Goal: Check status

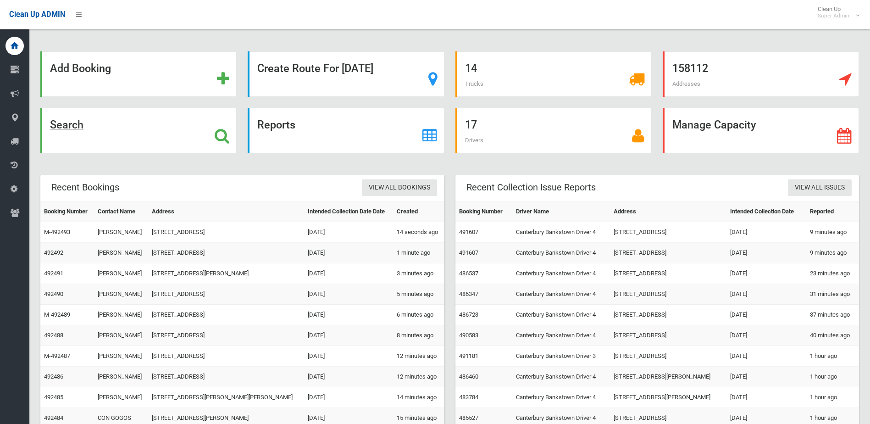
click at [88, 127] on div "Search" at bounding box center [138, 130] width 196 height 45
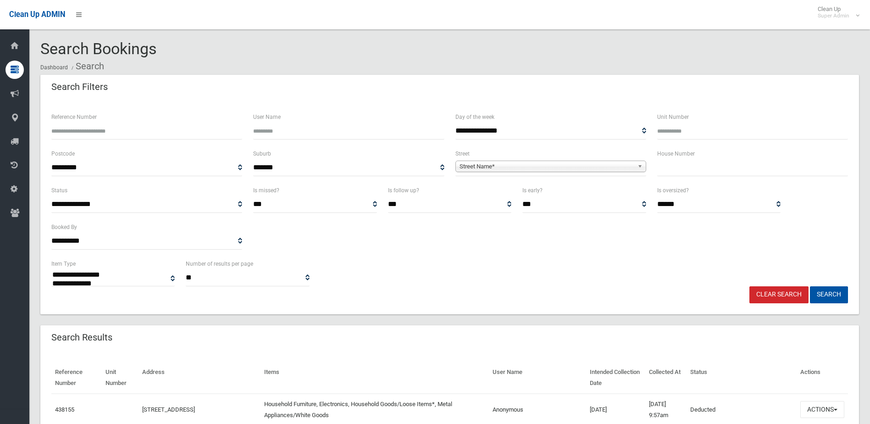
select select
click at [121, 131] on input "Reference Number" at bounding box center [146, 130] width 191 height 17
type input "******"
click at [810, 286] on button "Search" at bounding box center [829, 294] width 38 height 17
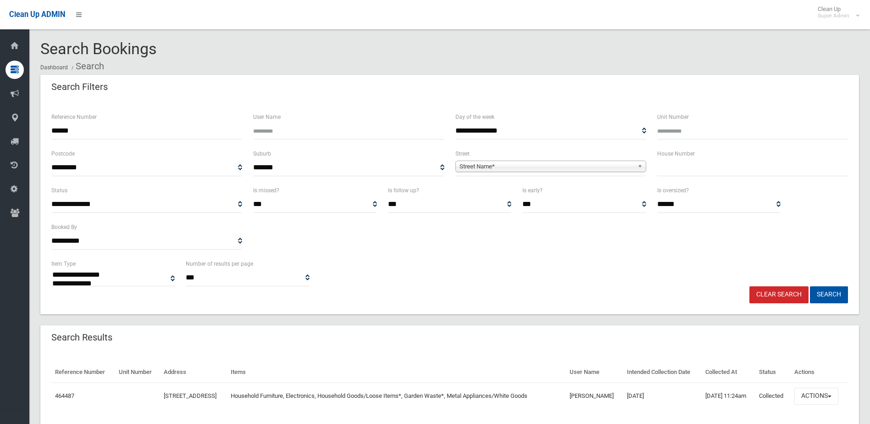
select select
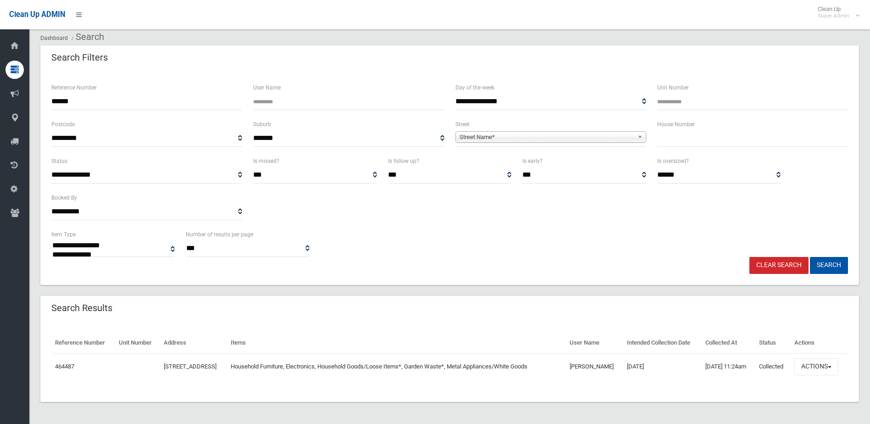
scroll to position [45, 0]
click at [817, 358] on button "Actions" at bounding box center [816, 366] width 44 height 17
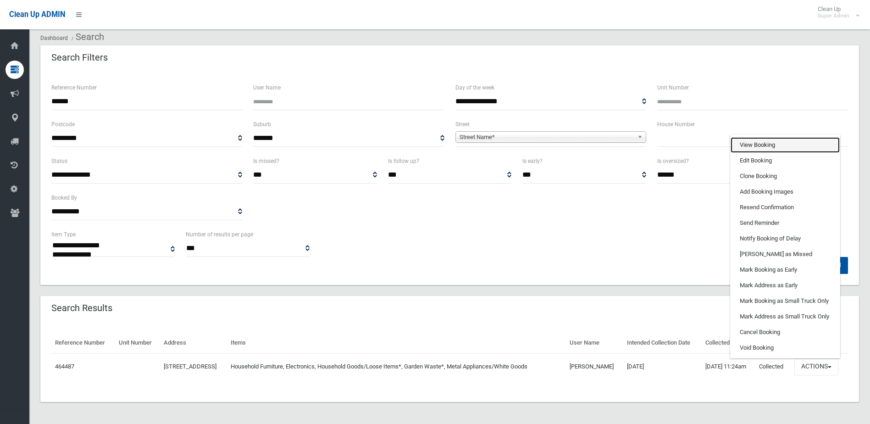
click at [798, 144] on link "View Booking" at bounding box center [784, 145] width 109 height 16
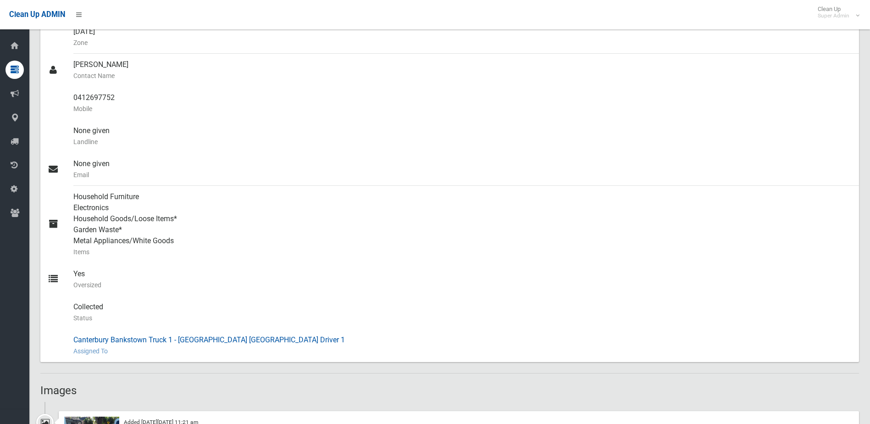
scroll to position [367, 0]
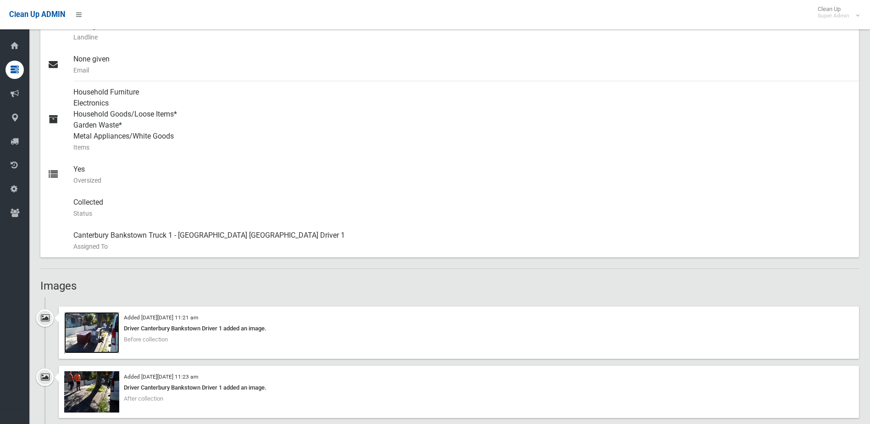
click at [99, 333] on img at bounding box center [91, 332] width 55 height 41
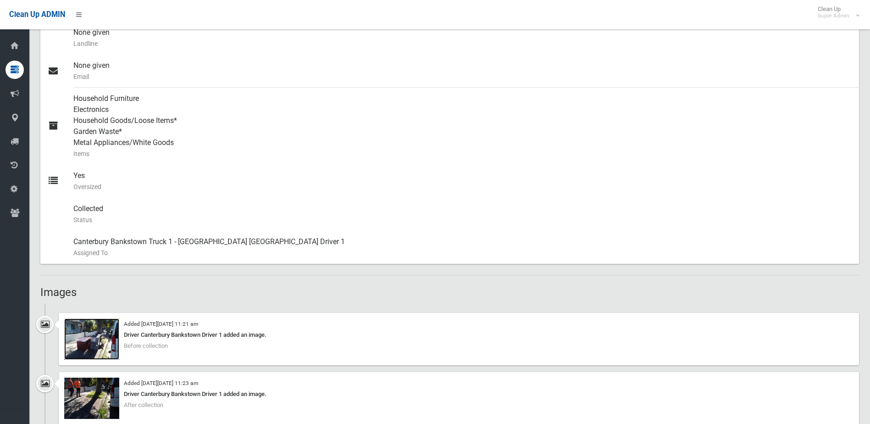
scroll to position [344, 0]
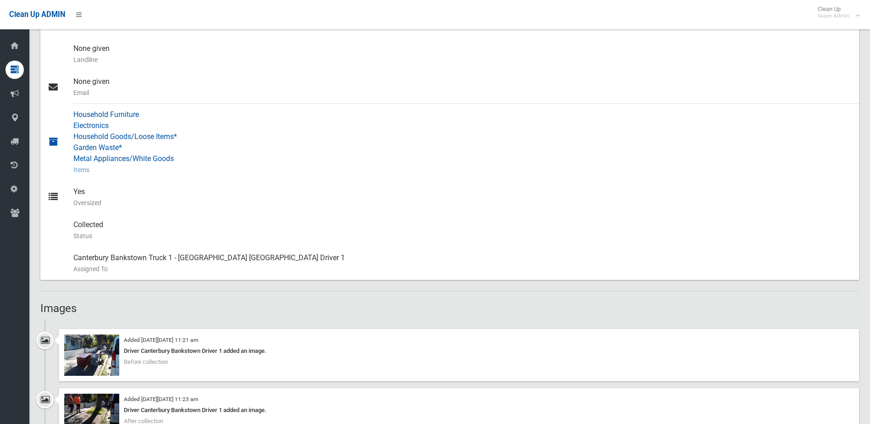
drag, startPoint x: 102, startPoint y: 198, endPoint x: 70, endPoint y: 172, distance: 41.1
click at [70, 172] on ul "Jeanne-D'arc Daher Name of Booker 111 Duntroon Street, HURLSTONE PARK NSW 2193 …" at bounding box center [449, 27] width 818 height 506
drag, startPoint x: 70, startPoint y: 172, endPoint x: 265, endPoint y: 215, distance: 199.4
click at [265, 215] on div "Collected Status This booking was completed with no issues." at bounding box center [462, 230] width 778 height 33
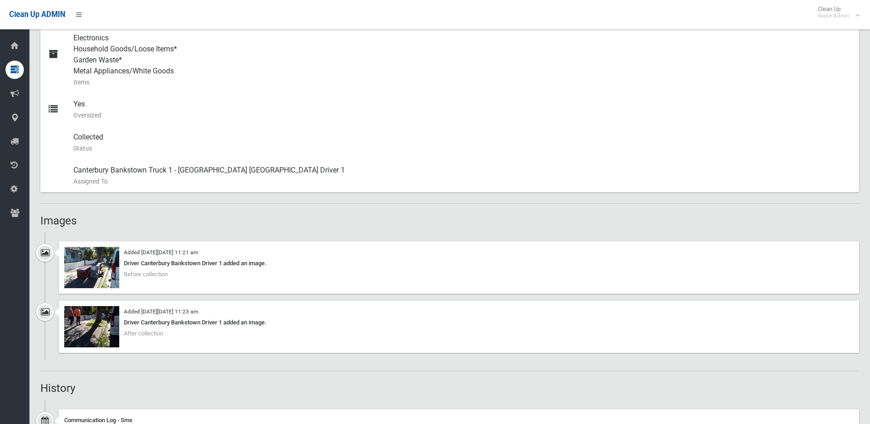
scroll to position [436, 0]
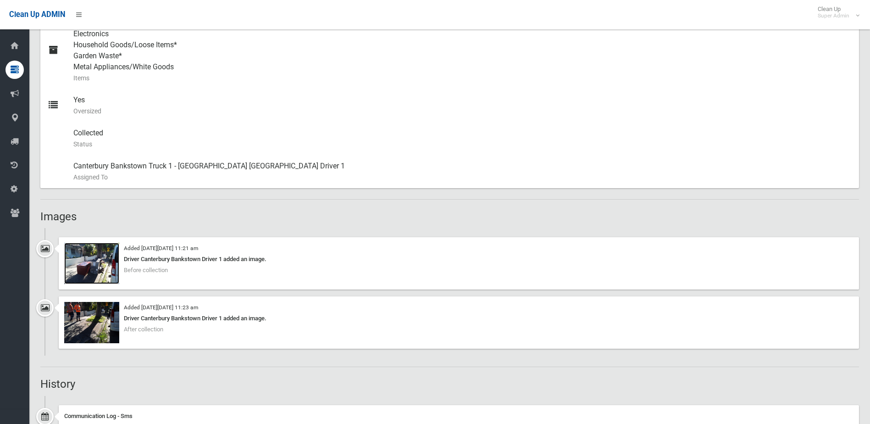
click at [82, 269] on img at bounding box center [91, 263] width 55 height 41
click at [103, 325] on img at bounding box center [91, 322] width 55 height 41
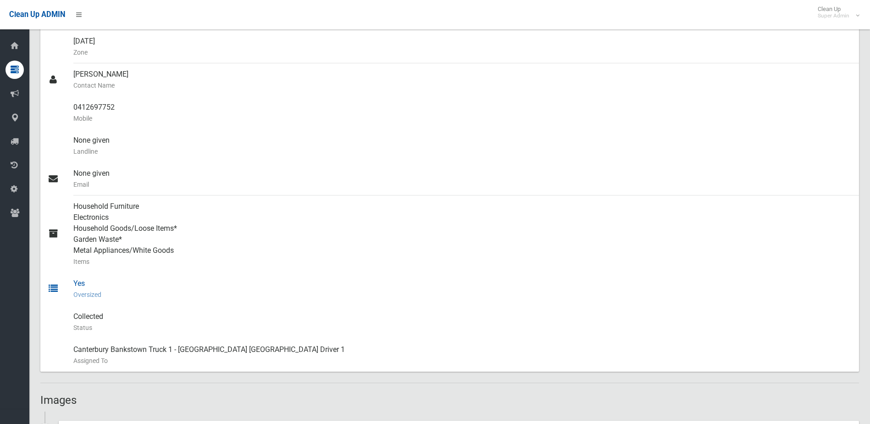
drag, startPoint x: 126, startPoint y: 302, endPoint x: 86, endPoint y: 285, distance: 43.5
click at [86, 285] on ul "Jeanne-D'arc Daher Name of Booker 111 Duntroon Street, HURLSTONE PARK NSW 2193 …" at bounding box center [449, 118] width 818 height 506
drag, startPoint x: 86, startPoint y: 285, endPoint x: 413, endPoint y: 247, distance: 329.1
click at [413, 247] on div "Household Furniture Electronics Household Goods/Loose Items* Garden Waste* Meta…" at bounding box center [462, 233] width 778 height 77
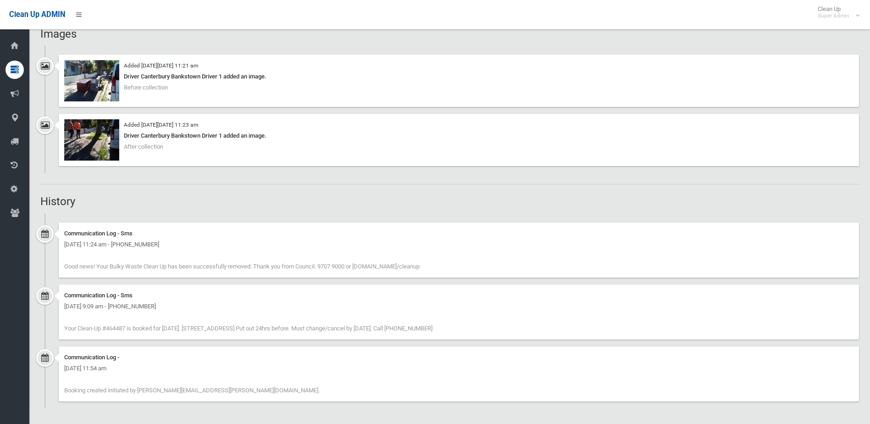
scroll to position [619, 0]
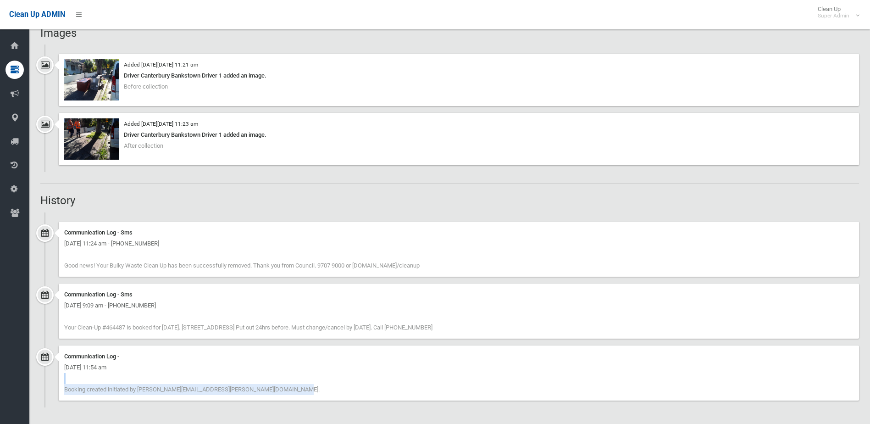
drag, startPoint x: 160, startPoint y: 386, endPoint x: 64, endPoint y: 383, distance: 95.4
click at [64, 383] on div "Communication Log - Friday 23rd May 2025 - 11:54 am Booking created initiated b…" at bounding box center [459, 372] width 800 height 55
drag, startPoint x: 64, startPoint y: 383, endPoint x: 256, endPoint y: 381, distance: 192.1
click at [258, 381] on div "Communication Log - Friday 23rd May 2025 - 11:54 am Booking created initiated b…" at bounding box center [459, 372] width 800 height 55
drag, startPoint x: 222, startPoint y: 382, endPoint x: 162, endPoint y: 374, distance: 60.6
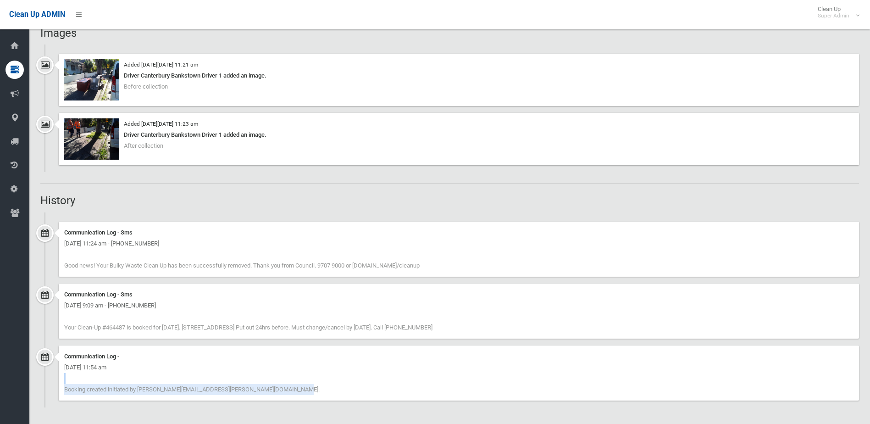
click at [162, 374] on div "Communication Log - Friday 23rd May 2025 - 11:54 am Booking created initiated b…" at bounding box center [459, 372] width 800 height 55
drag, startPoint x: 162, startPoint y: 374, endPoint x: 153, endPoint y: 394, distance: 21.9
click at [153, 394] on div "Communication Log - Friday 23rd May 2025 - 11:54 am Booking created initiated b…" at bounding box center [459, 372] width 800 height 55
drag, startPoint x: 133, startPoint y: 384, endPoint x: 264, endPoint y: 391, distance: 130.4
click at [264, 391] on div "Communication Log - Friday 23rd May 2025 - 11:54 am Booking created initiated b…" at bounding box center [459, 372] width 800 height 55
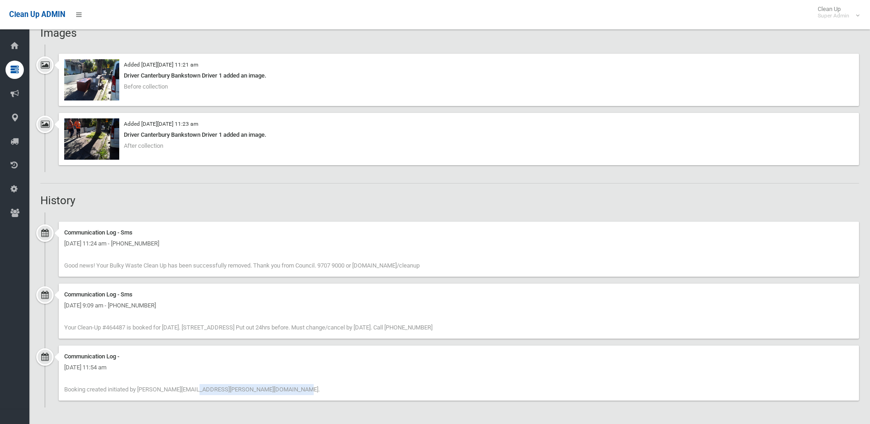
drag, startPoint x: 264, startPoint y: 391, endPoint x: 312, endPoint y: 396, distance: 48.8
click at [312, 396] on div "Communication Log - Friday 23rd May 2025 - 11:54 am Booking created initiated b…" at bounding box center [459, 372] width 800 height 55
drag, startPoint x: 293, startPoint y: 395, endPoint x: 62, endPoint y: 396, distance: 230.6
click at [62, 396] on div "Communication Log - Friday 23rd May 2025 - 11:54 am Booking created initiated b…" at bounding box center [459, 372] width 800 height 55
drag, startPoint x: 62, startPoint y: 396, endPoint x: 432, endPoint y: 389, distance: 369.6
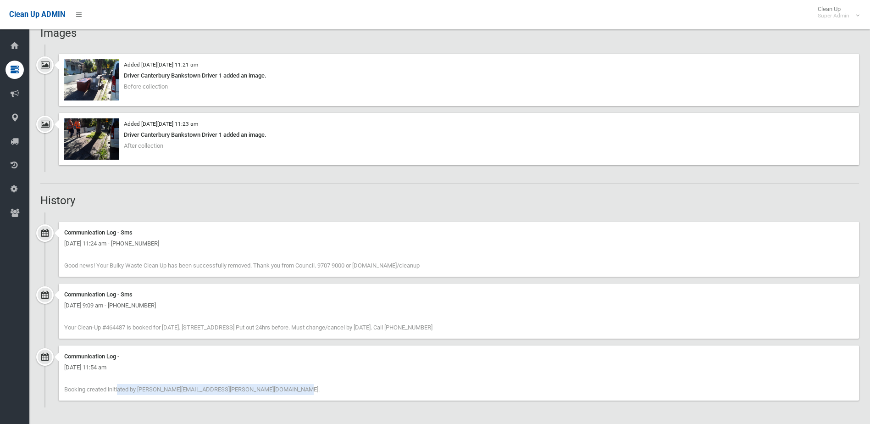
click at [431, 389] on div "Communication Log - Friday 23rd May 2025 - 11:54 am Booking created initiated b…" at bounding box center [459, 372] width 800 height 55
drag, startPoint x: 401, startPoint y: 370, endPoint x: 401, endPoint y: 381, distance: 11.9
click at [403, 373] on div "Communication Log - Friday 23rd May 2025 - 11:54 am Booking created initiated b…" at bounding box center [459, 372] width 800 height 55
drag, startPoint x: 329, startPoint y: 384, endPoint x: 94, endPoint y: 288, distance: 254.1
click at [94, 288] on ul "Communication Log - Sms Friday 20th June 2025 - 11:24 am - +61412697752 Good ne…" at bounding box center [449, 309] width 818 height 195
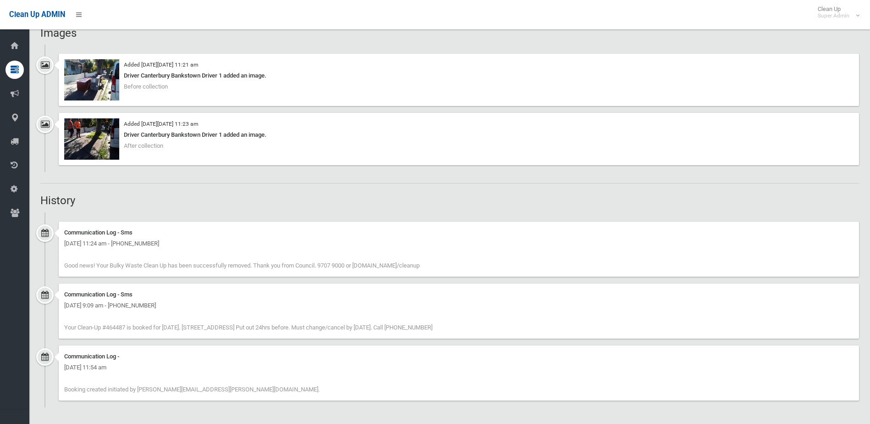
drag, startPoint x: 94, startPoint y: 288, endPoint x: 490, endPoint y: 318, distance: 397.7
click at [490, 318] on div "Communication Log - Sms Sunday 15th June 2025 - 9:09 am - +61412697752 Your Cle…" at bounding box center [459, 310] width 800 height 55
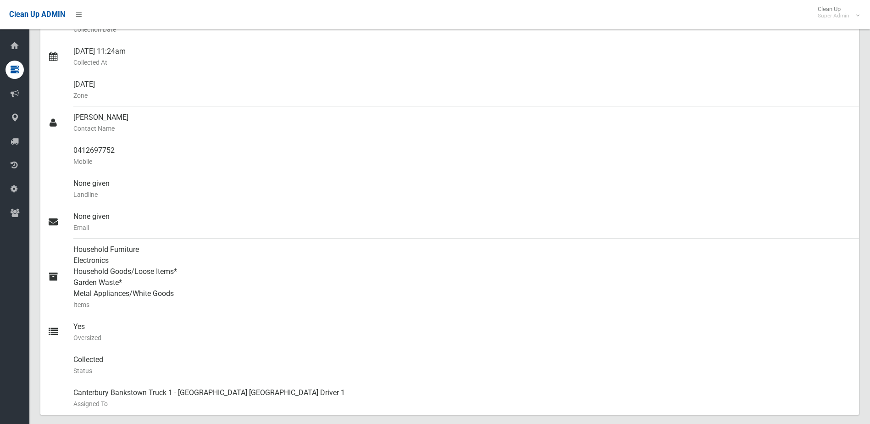
scroll to position [115, 0]
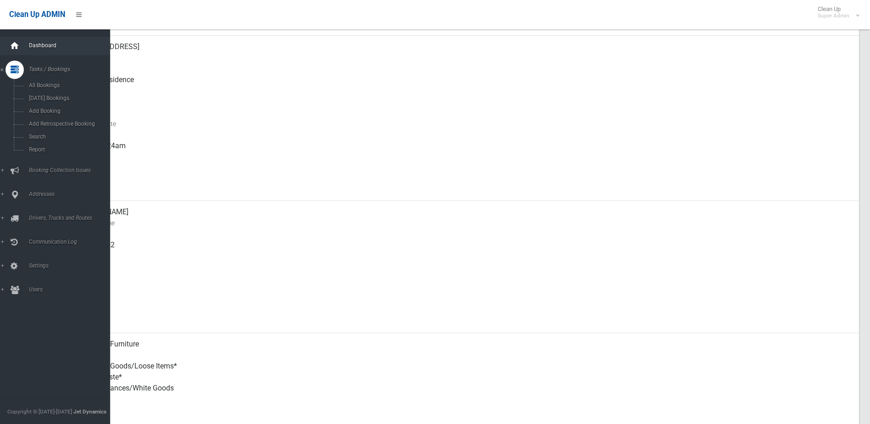
click at [20, 49] on div at bounding box center [15, 46] width 18 height 18
